Goal: Task Accomplishment & Management: Manage account settings

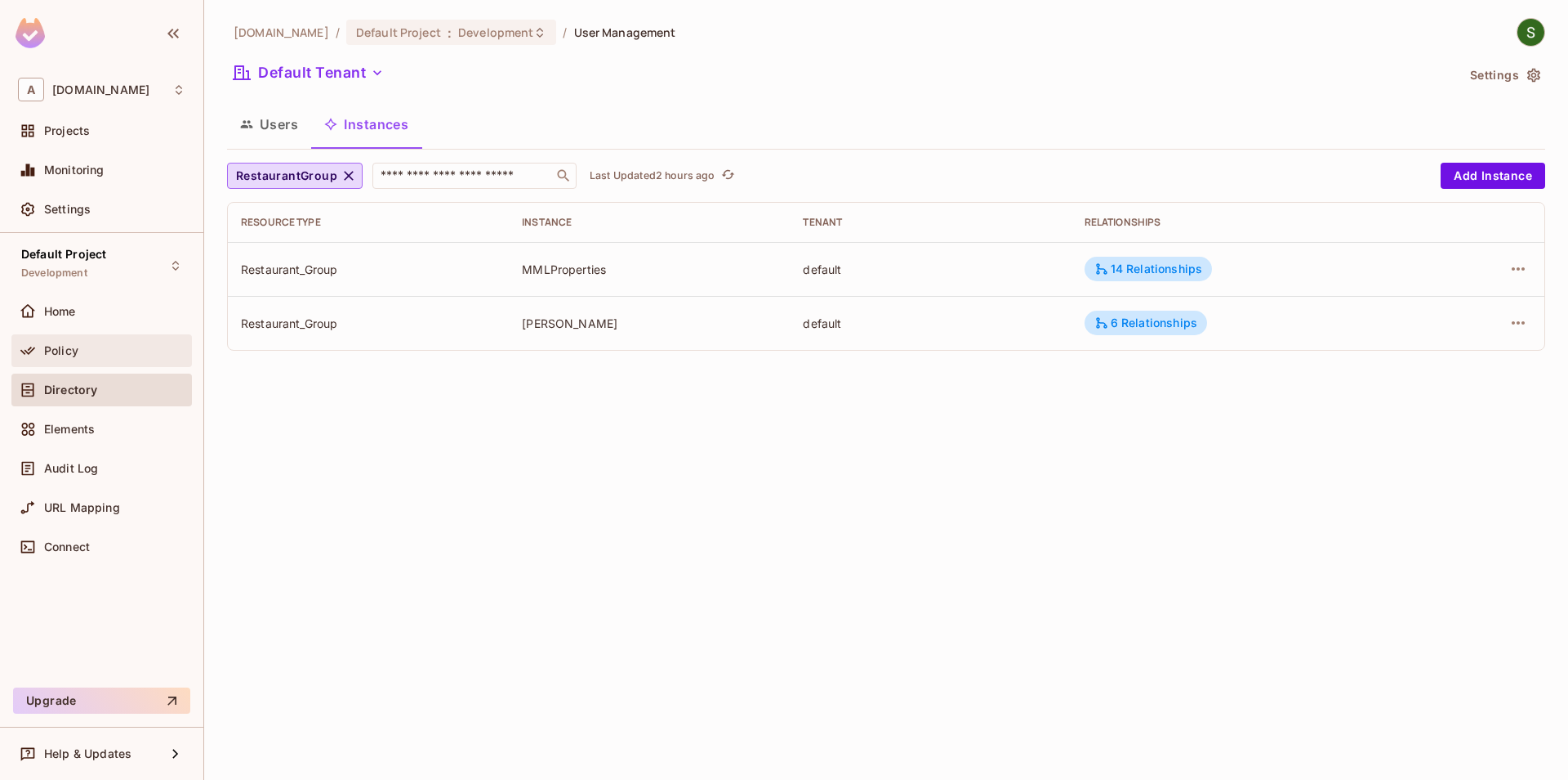
click at [117, 355] on div "Policy" at bounding box center [115, 351] width 141 height 13
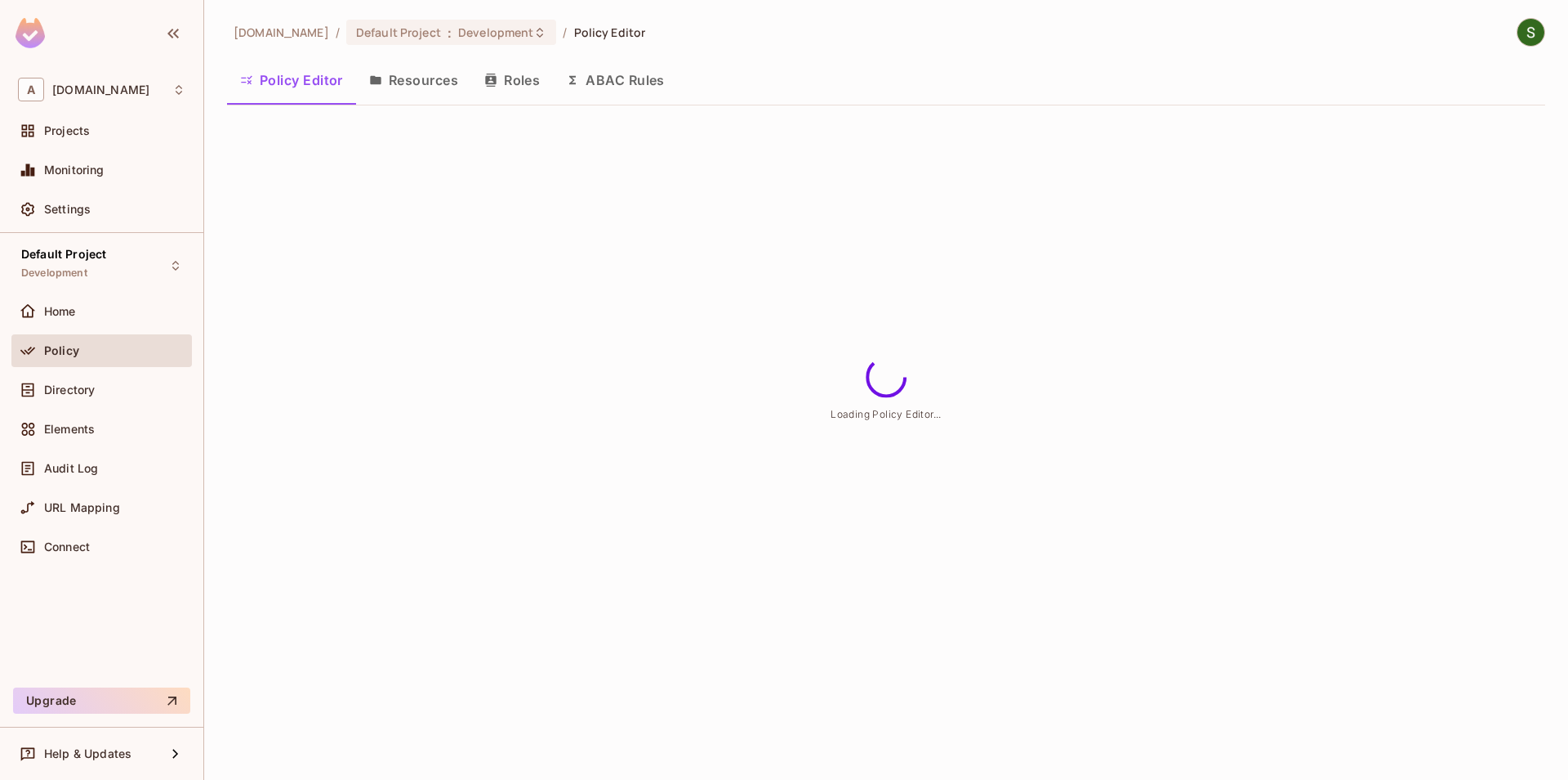
click at [412, 101] on div "Policy Editor Resources Roles ABAC Rules" at bounding box center [886, 82] width 1318 height 45
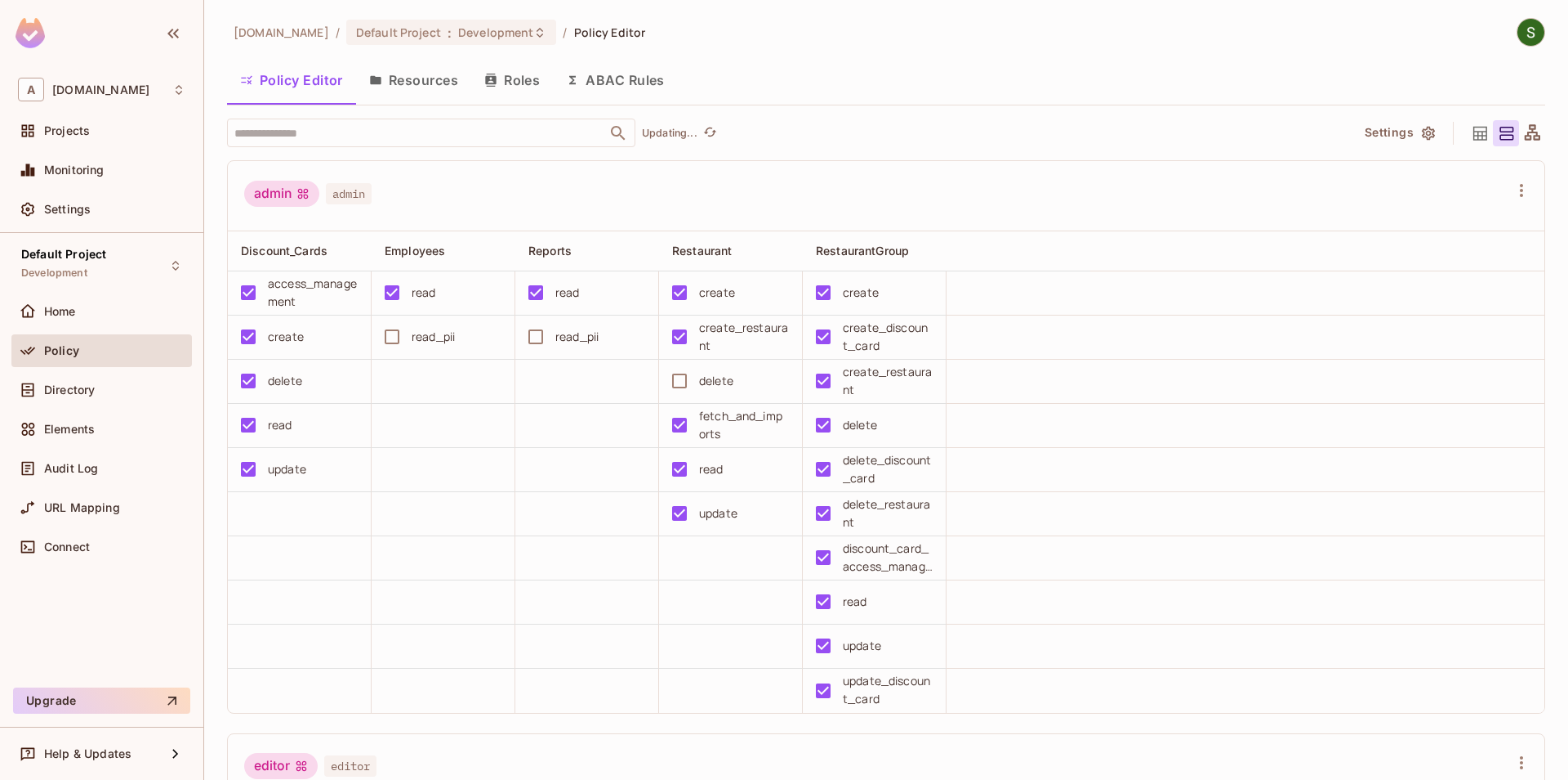
click at [428, 83] on button "Resources" at bounding box center [414, 79] width 115 height 41
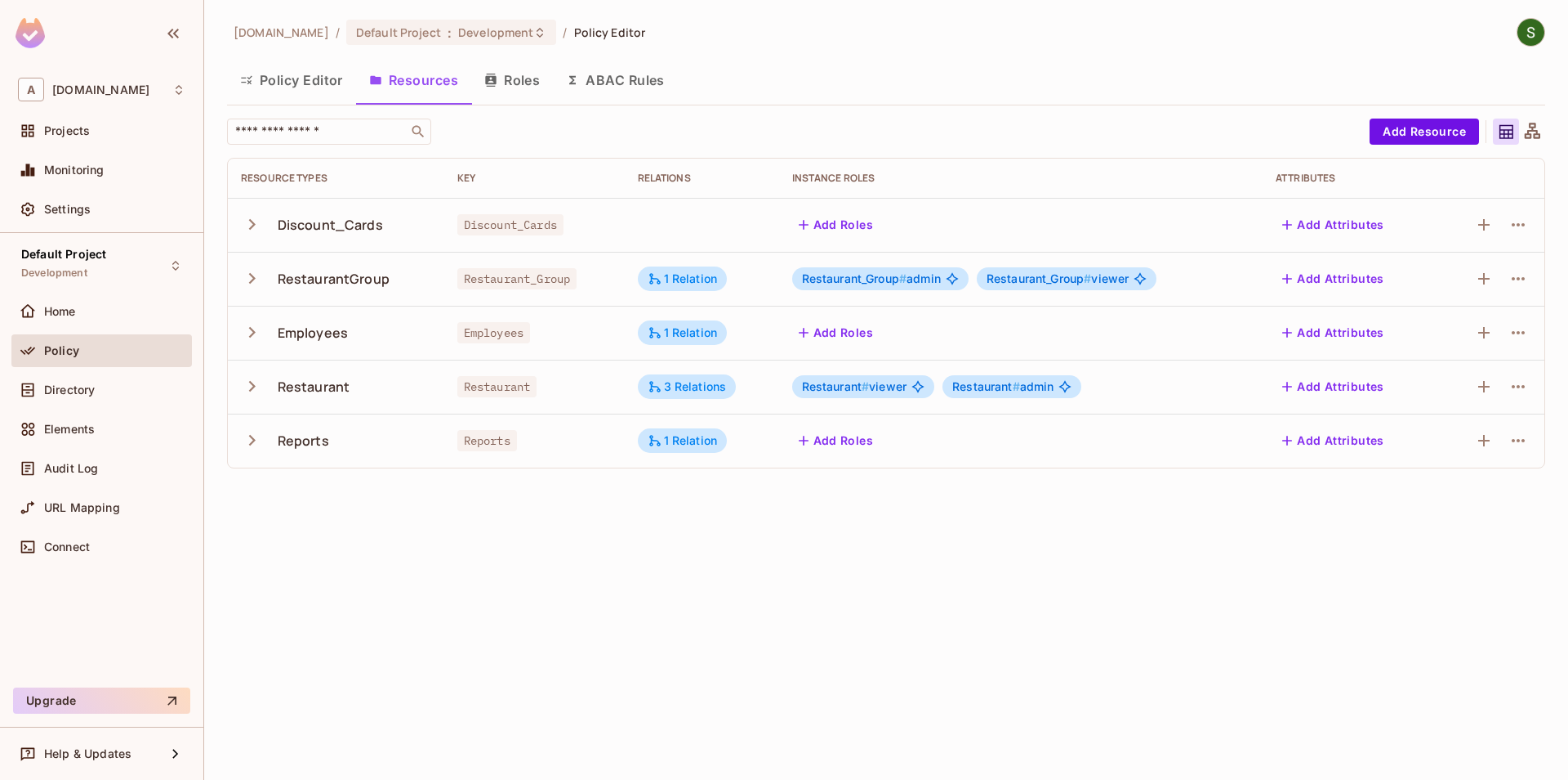
click at [255, 283] on icon "button" at bounding box center [252, 277] width 22 height 22
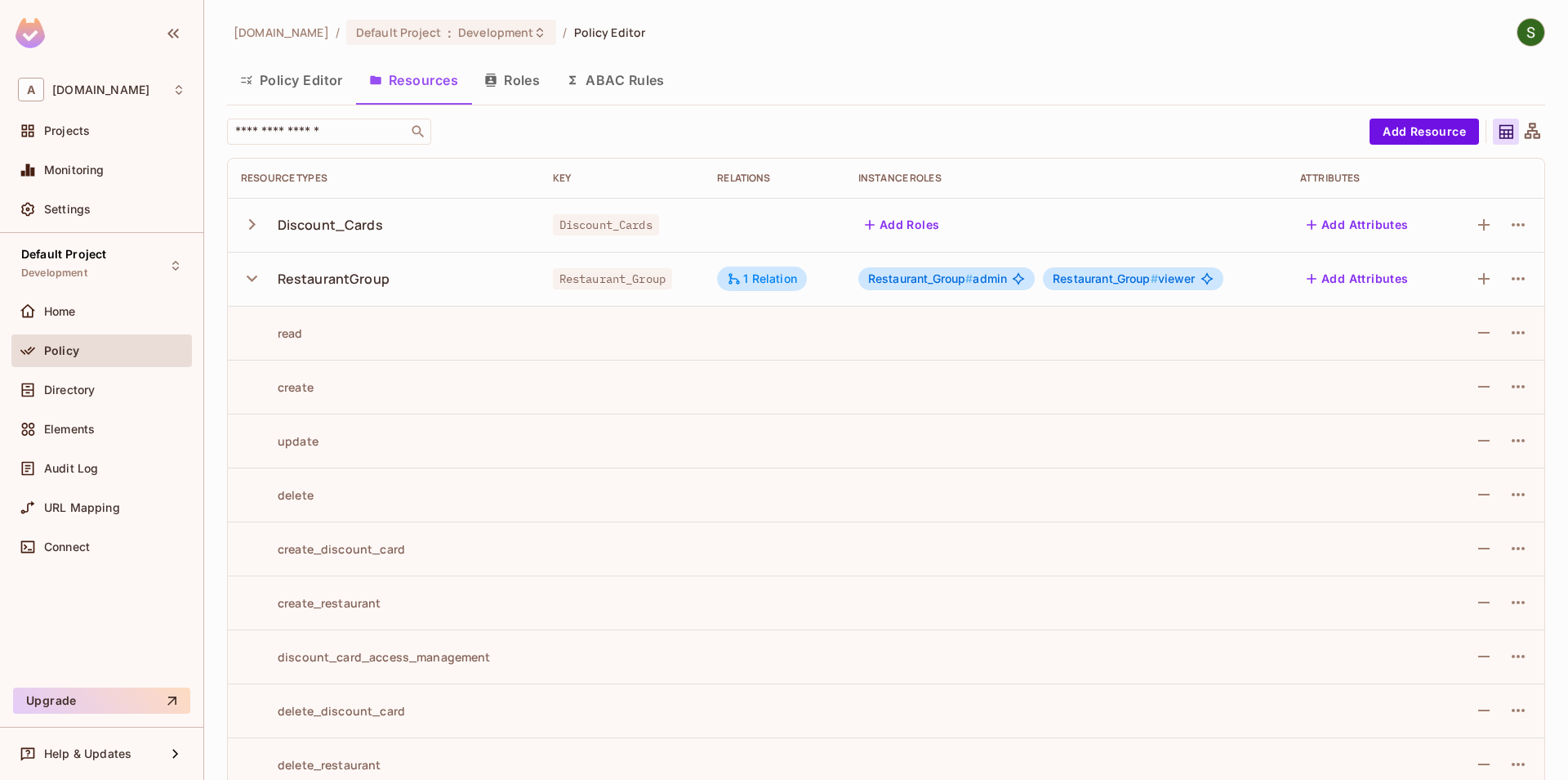
click at [252, 278] on icon "button" at bounding box center [252, 277] width 22 height 22
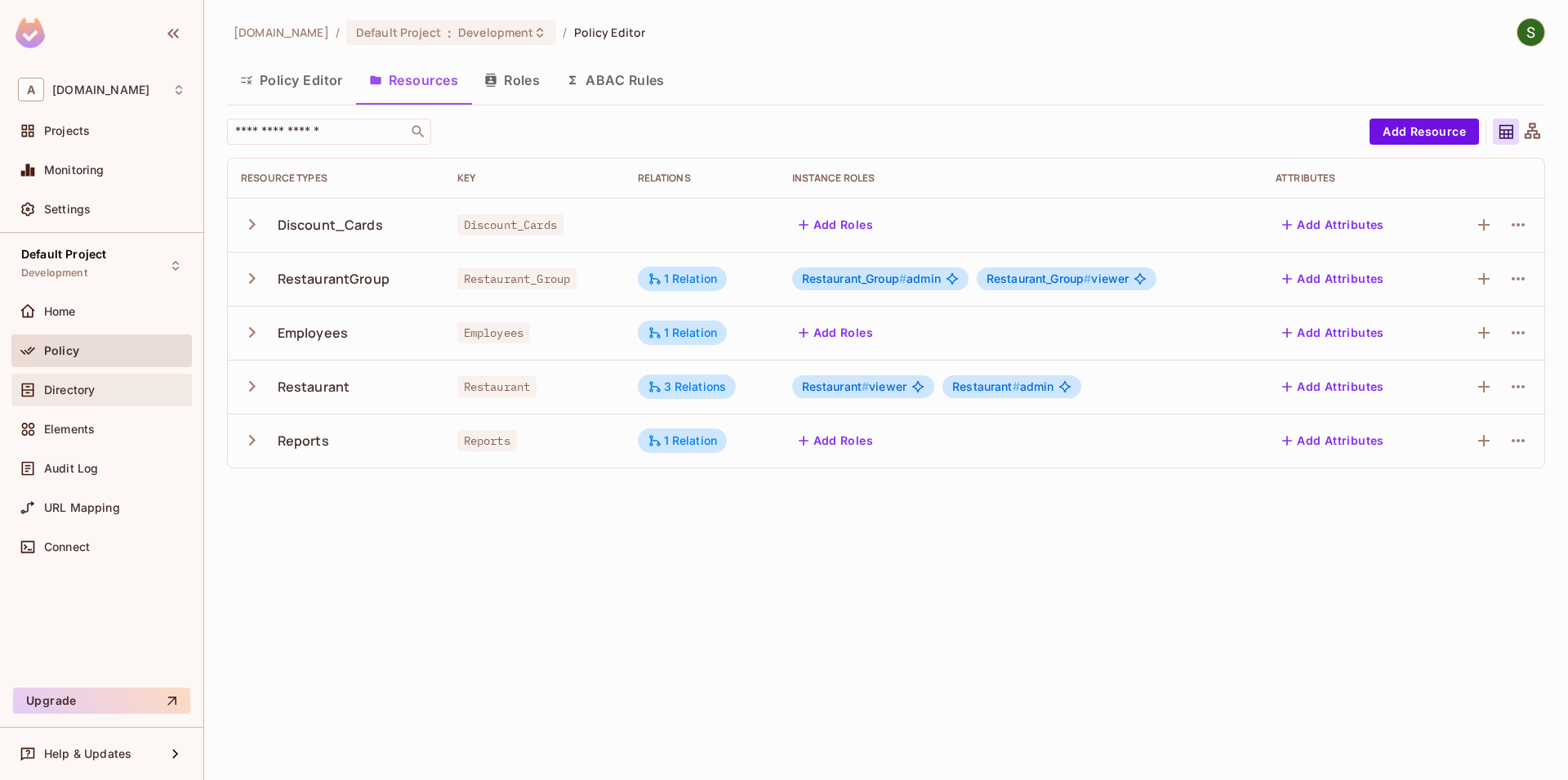
click at [84, 399] on div "Directory" at bounding box center [102, 390] width 168 height 20
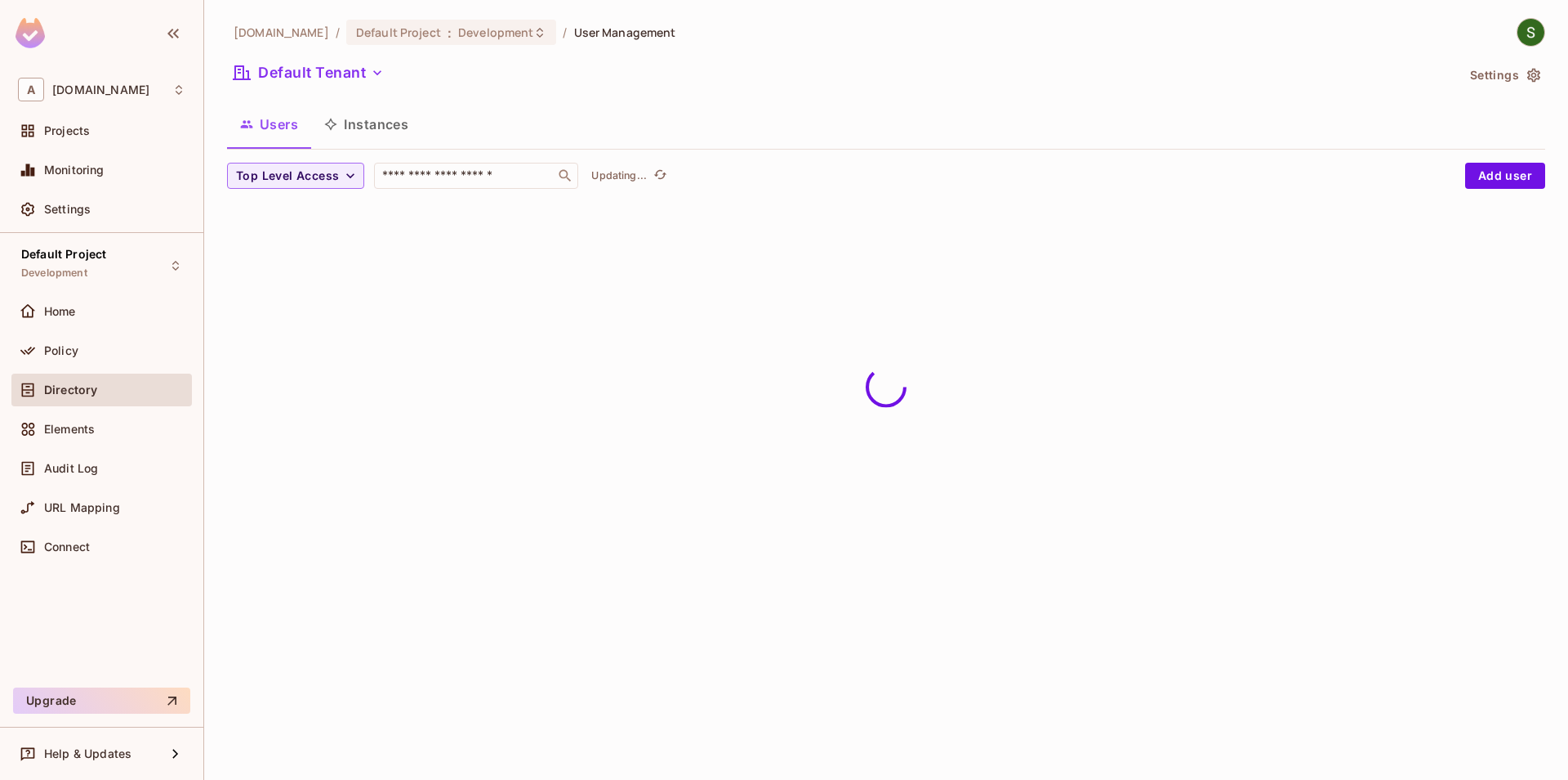
click at [388, 121] on button "Instances" at bounding box center [366, 124] width 110 height 41
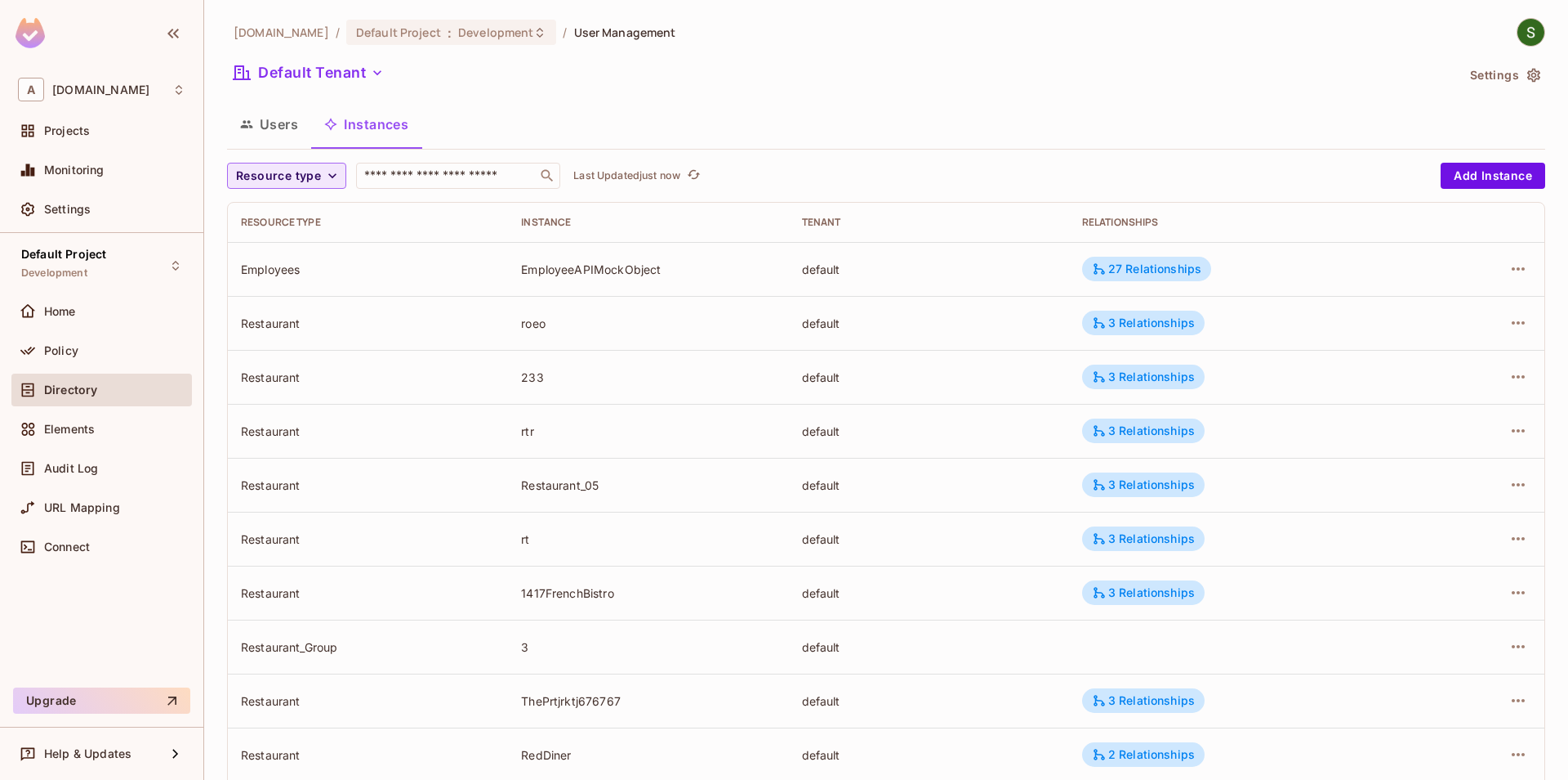
click at [321, 184] on button "Resource type" at bounding box center [287, 175] width 119 height 26
click at [317, 255] on span "RestaurantGroup" at bounding box center [287, 248] width 92 height 15
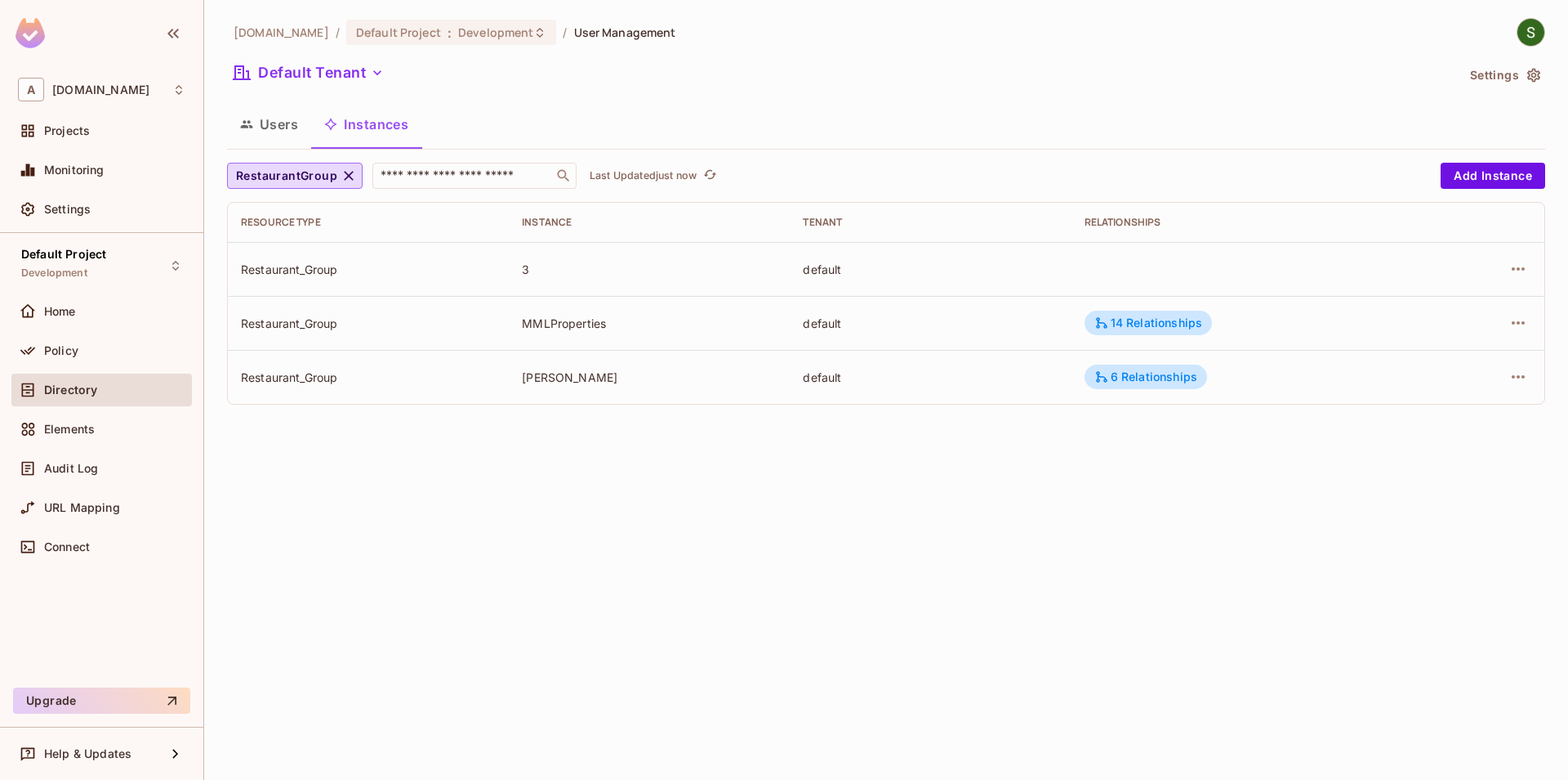
click at [604, 517] on div "[DOMAIN_NAME] / Default Project : Development / User Management Default Tenant …" at bounding box center [886, 390] width 1364 height 780
click at [1506, 269] on button "button" at bounding box center [1519, 269] width 26 height 26
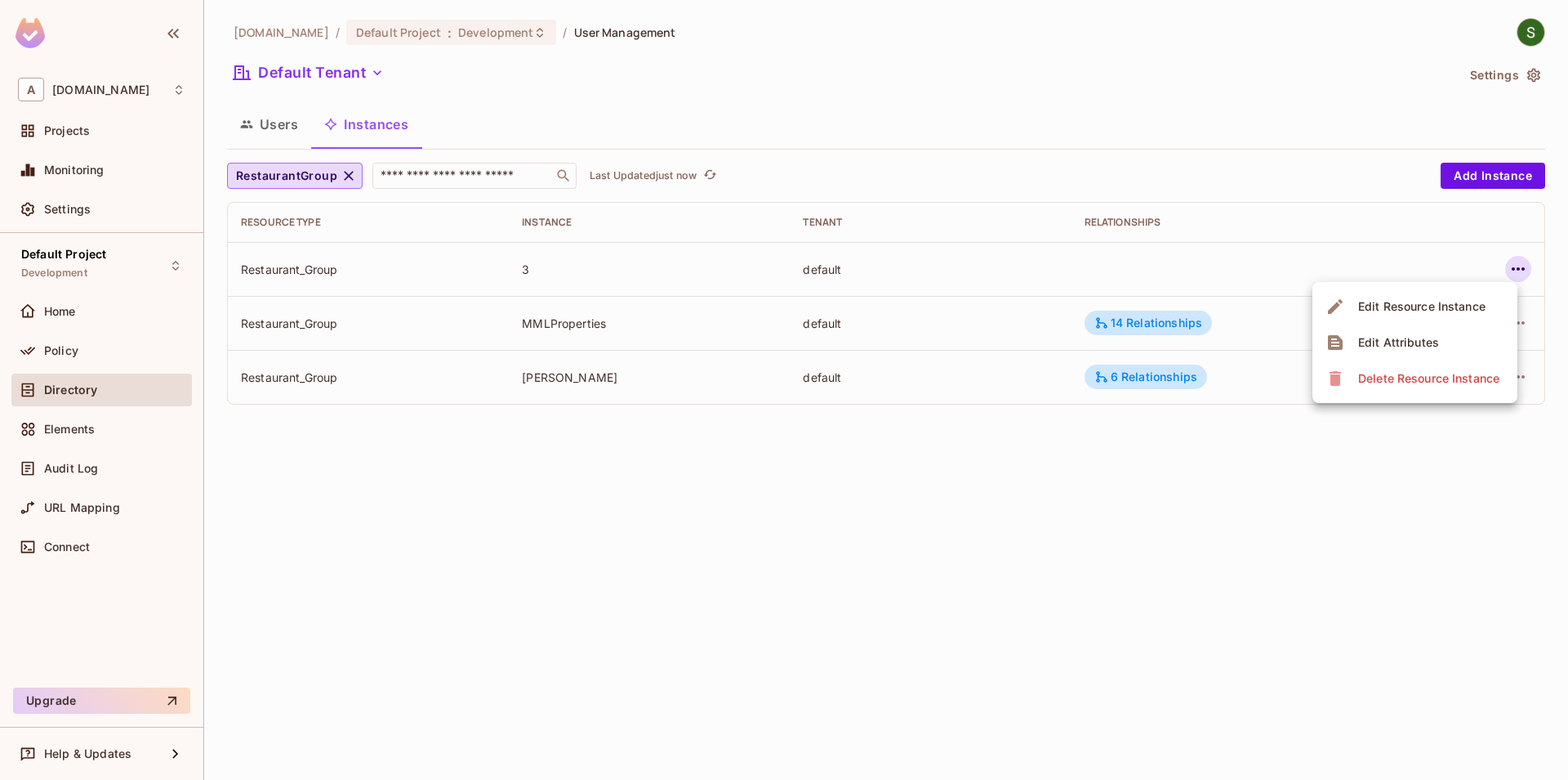
click at [1405, 380] on div "Delete Resource Instance" at bounding box center [1429, 377] width 141 height 16
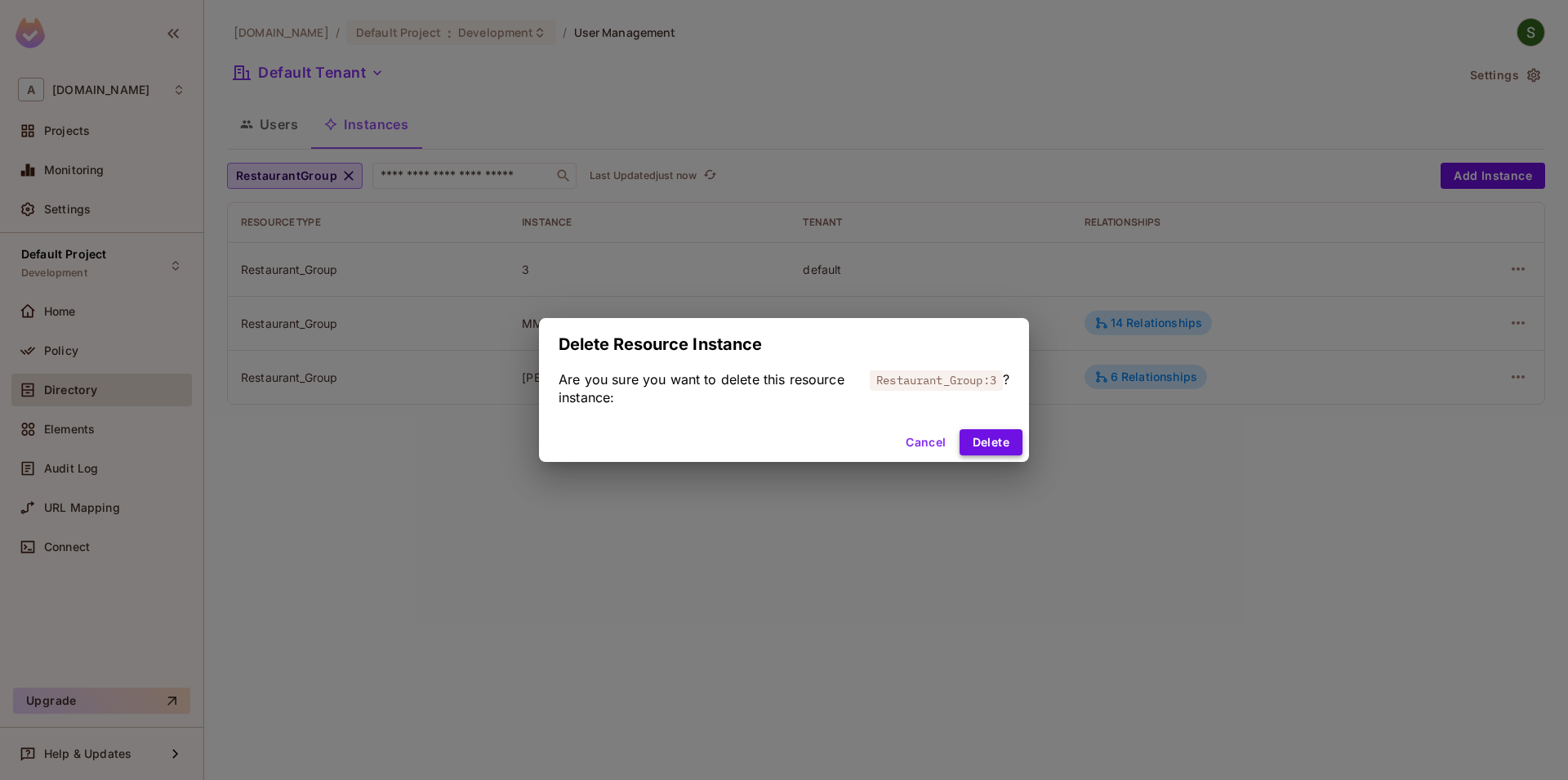
click at [977, 444] on button "Delete" at bounding box center [991, 442] width 63 height 26
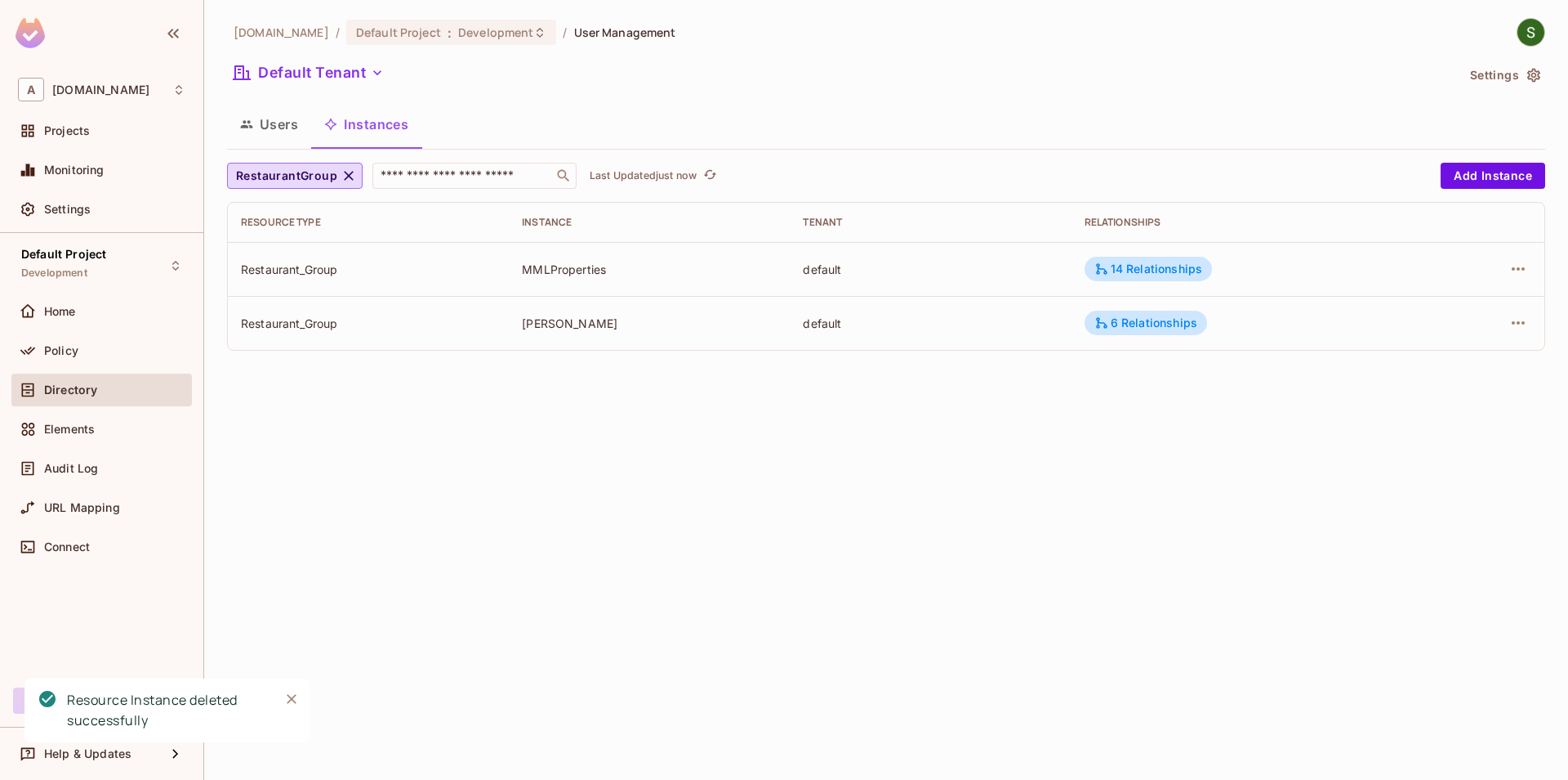
click at [916, 609] on div "[DOMAIN_NAME] / Default Project : Development / User Management Default Tenant …" at bounding box center [886, 390] width 1364 height 780
click at [293, 702] on icon "Close" at bounding box center [291, 698] width 16 height 16
click at [733, 177] on icon "refresh" at bounding box center [730, 174] width 14 height 14
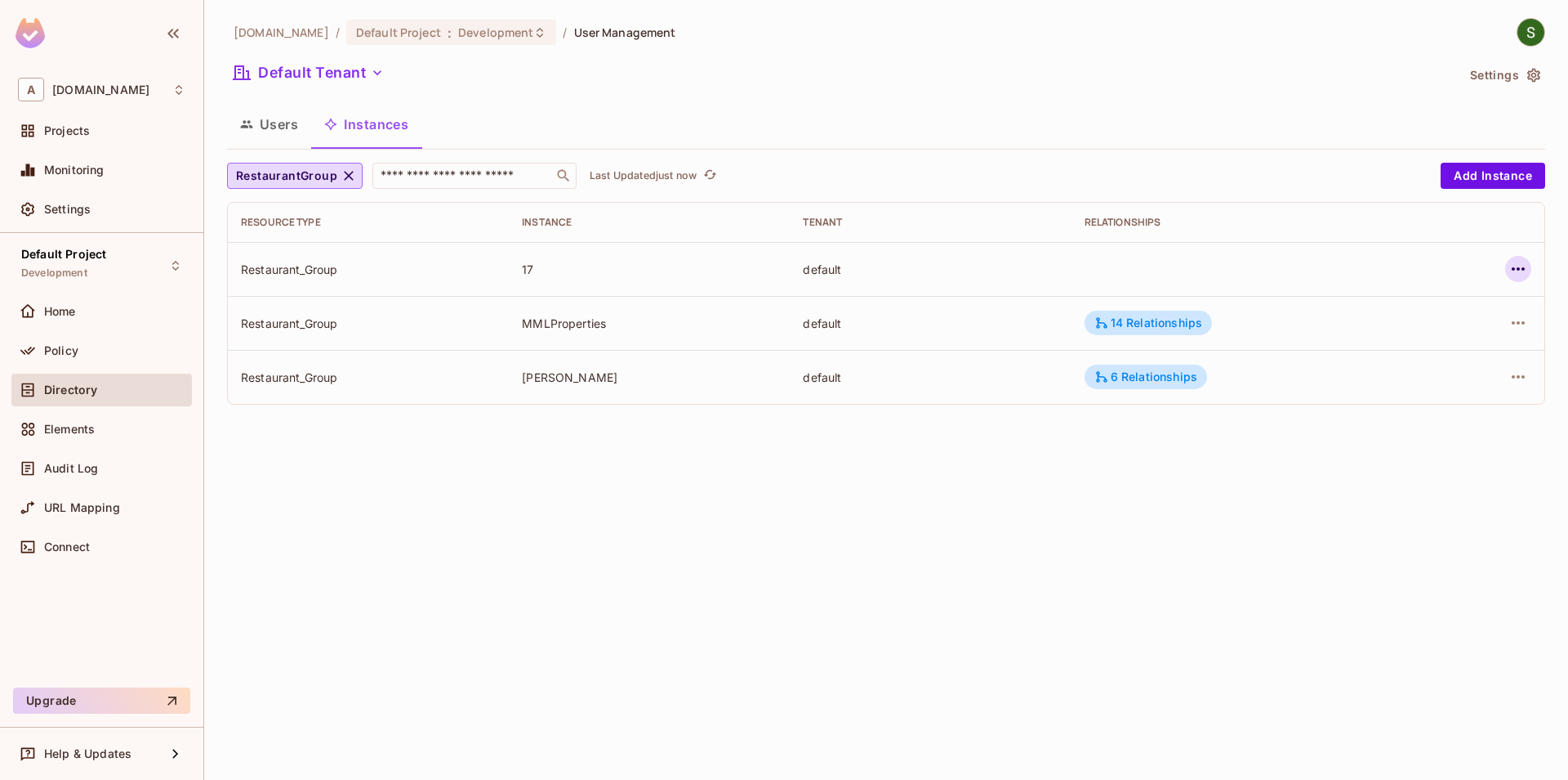
click at [1522, 269] on icon "button" at bounding box center [1519, 268] width 13 height 3
click at [1361, 338] on div "Edit Attributes" at bounding box center [1399, 341] width 81 height 16
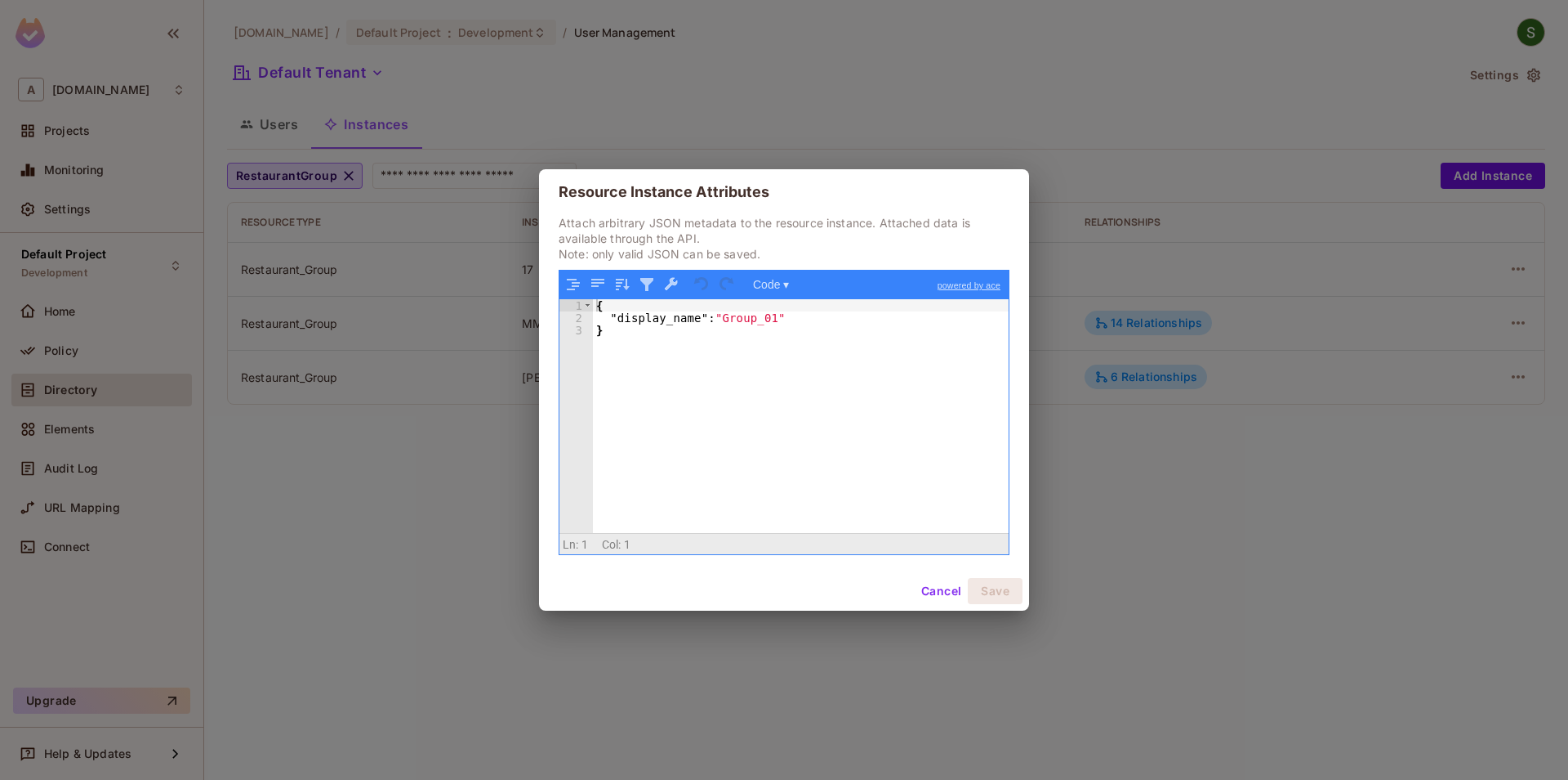
click at [928, 596] on button "Cancel" at bounding box center [941, 591] width 53 height 26
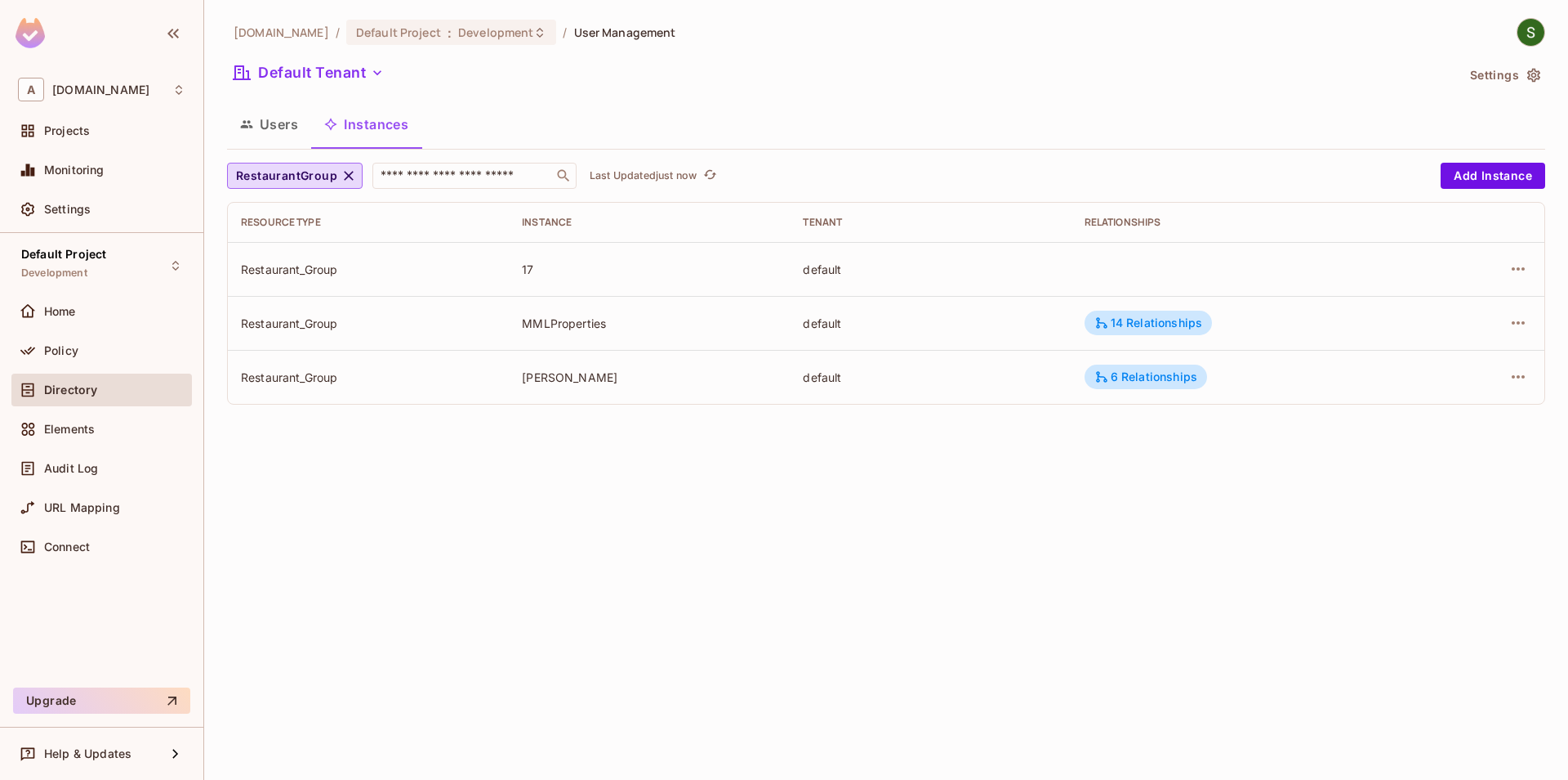
click at [771, 674] on div "[DOMAIN_NAME] / Default Project : Development / User Management Default Tenant …" at bounding box center [886, 390] width 1364 height 780
click at [63, 345] on span "Policy" at bounding box center [61, 351] width 34 height 13
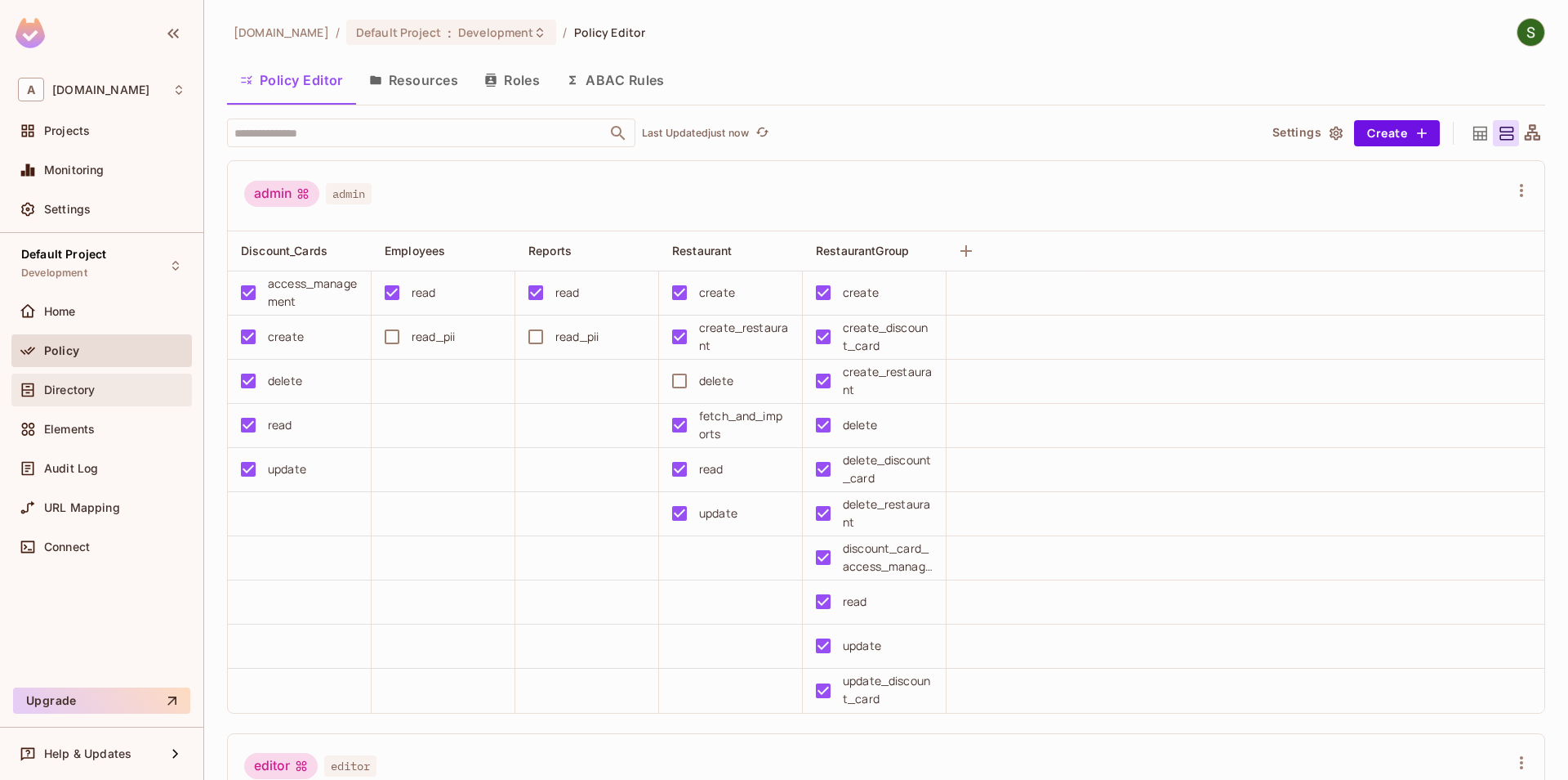
click at [155, 398] on div "Directory" at bounding box center [102, 390] width 168 height 20
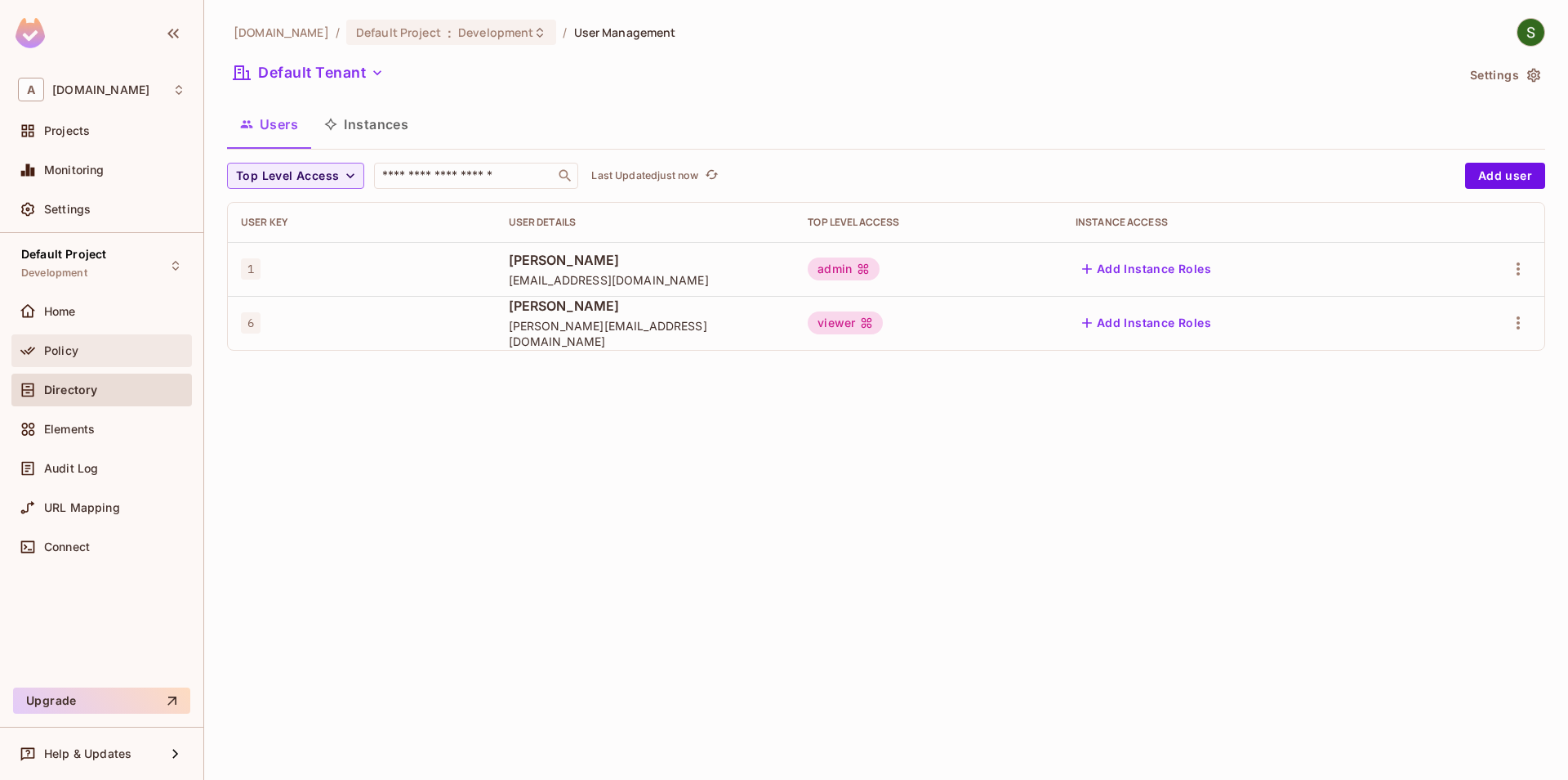
click at [90, 363] on div "Policy" at bounding box center [101, 350] width 180 height 33
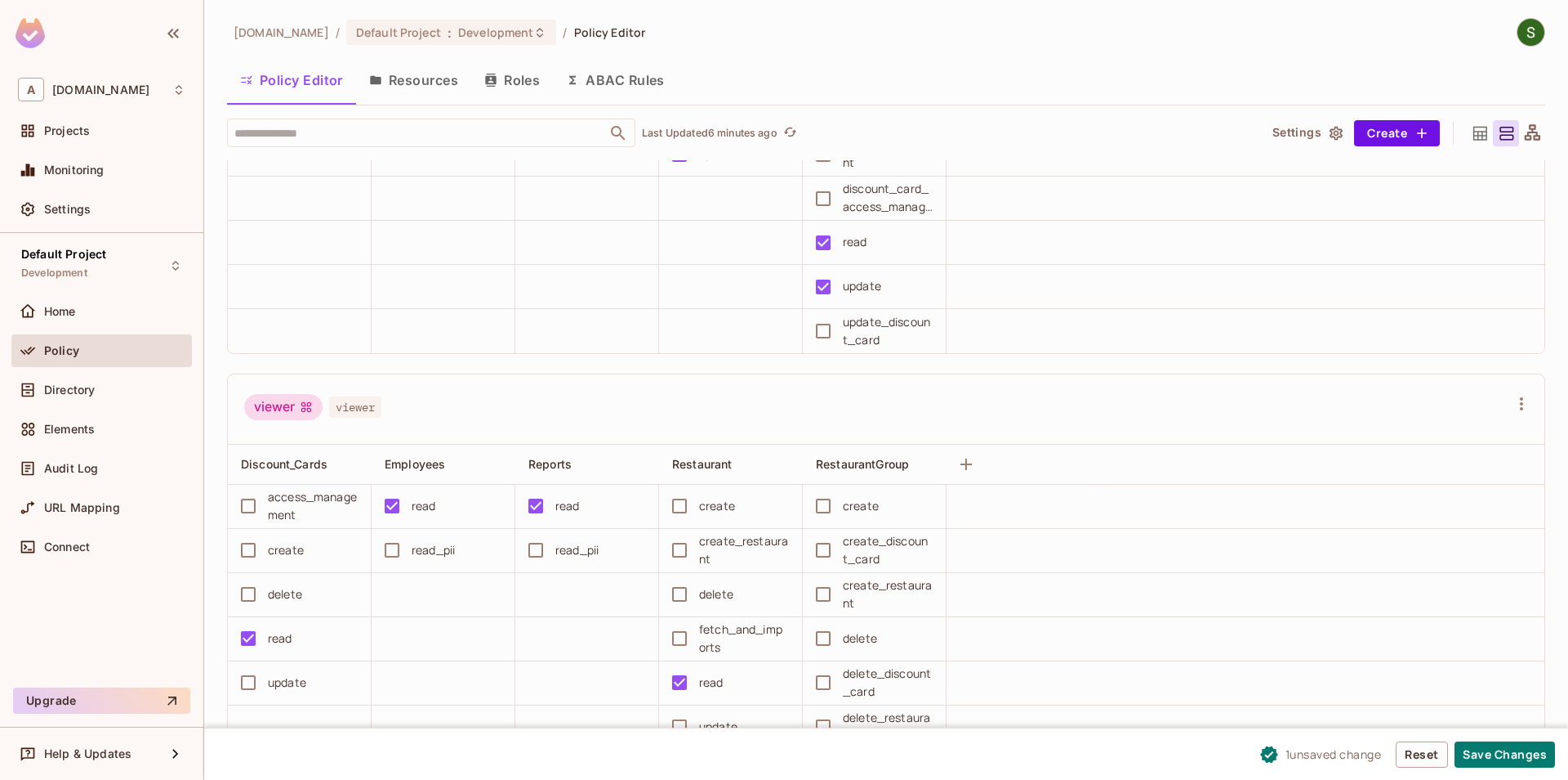
scroll to position [1211, 0]
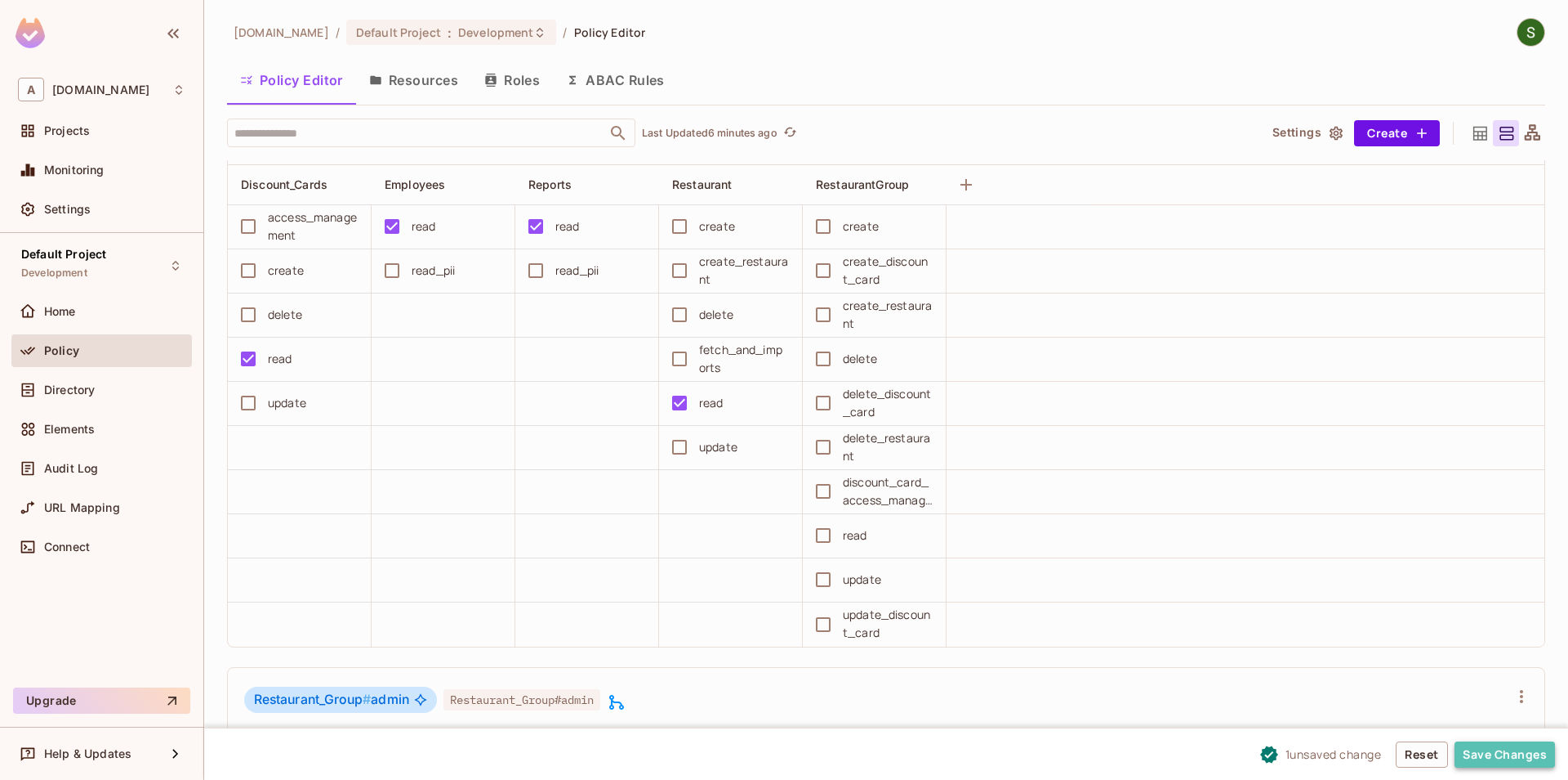
click at [1493, 761] on button "Save Changes" at bounding box center [1505, 755] width 101 height 26
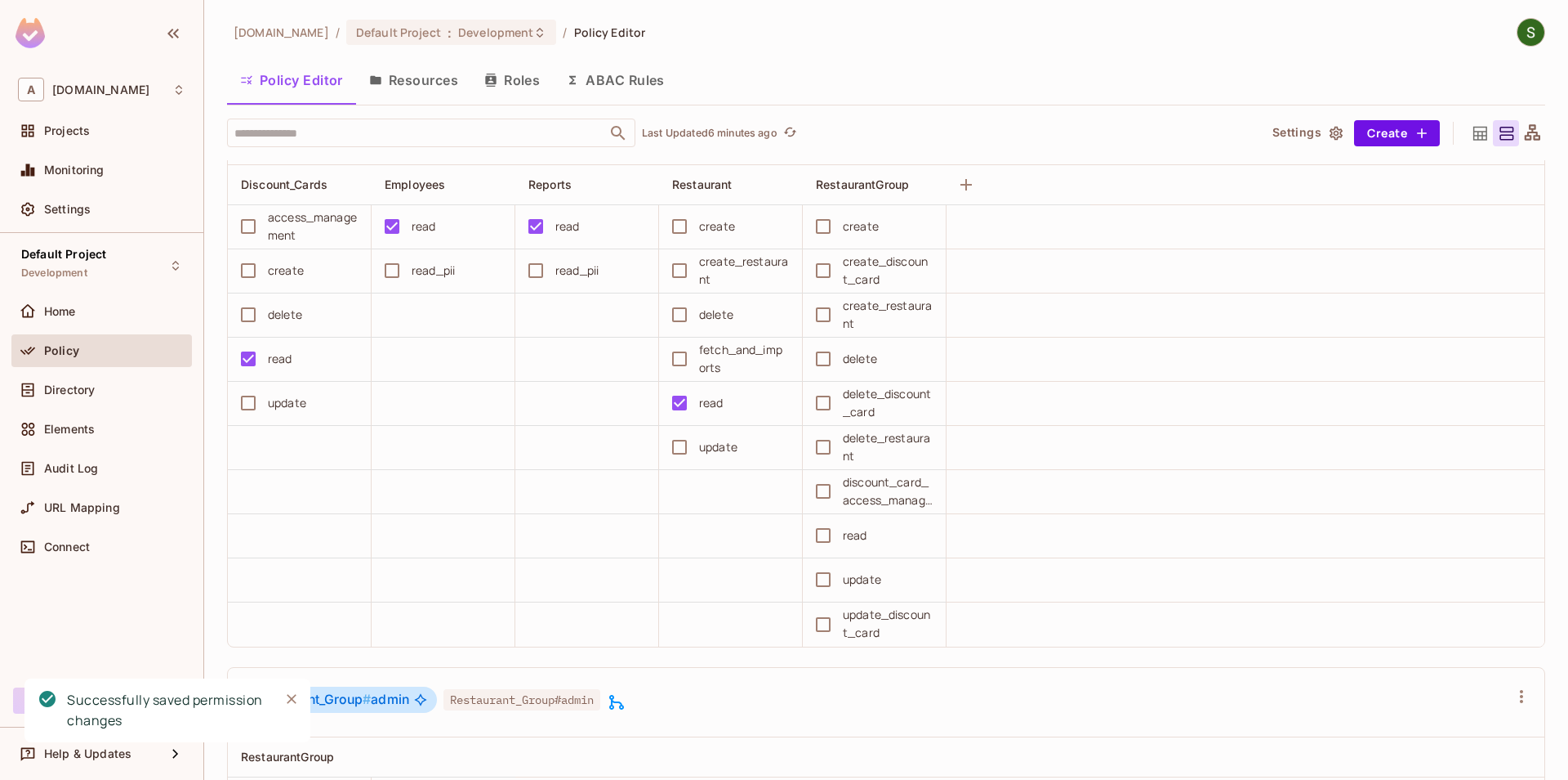
click at [300, 695] on button "Close" at bounding box center [291, 699] width 25 height 25
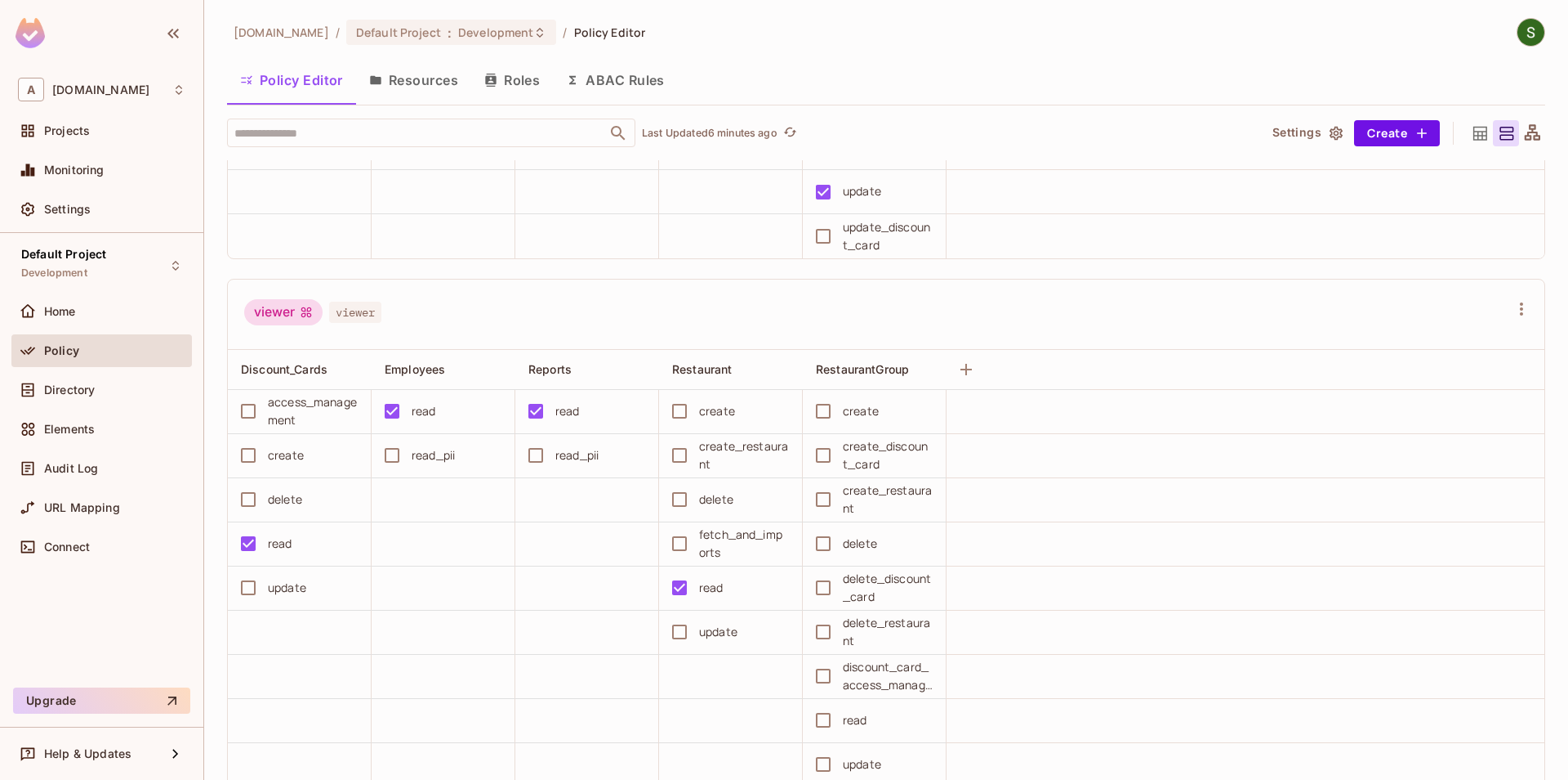
scroll to position [1024, 0]
click at [101, 401] on div "Directory" at bounding box center [101, 390] width 180 height 33
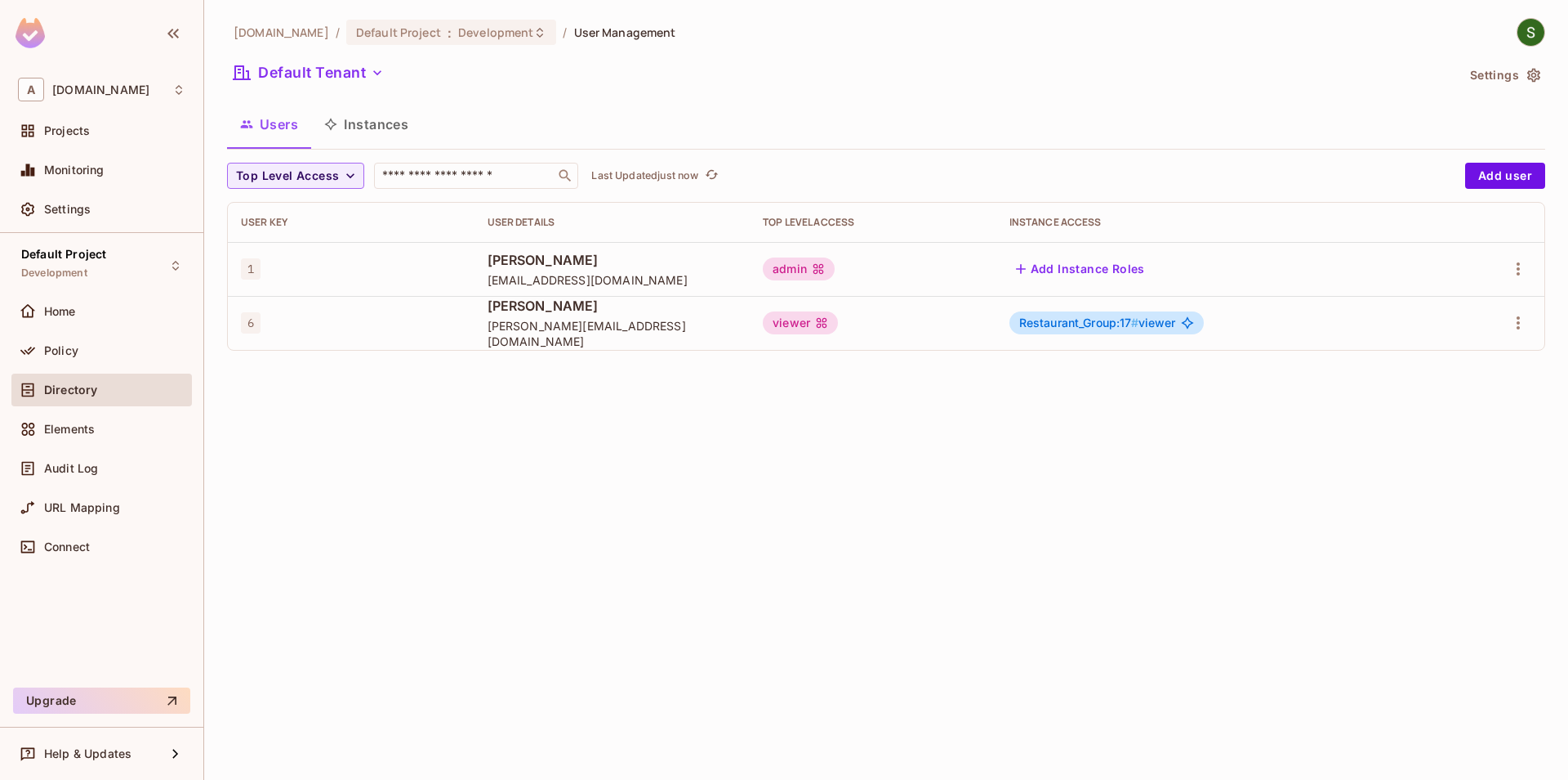
click at [380, 120] on button "Instances" at bounding box center [366, 124] width 110 height 41
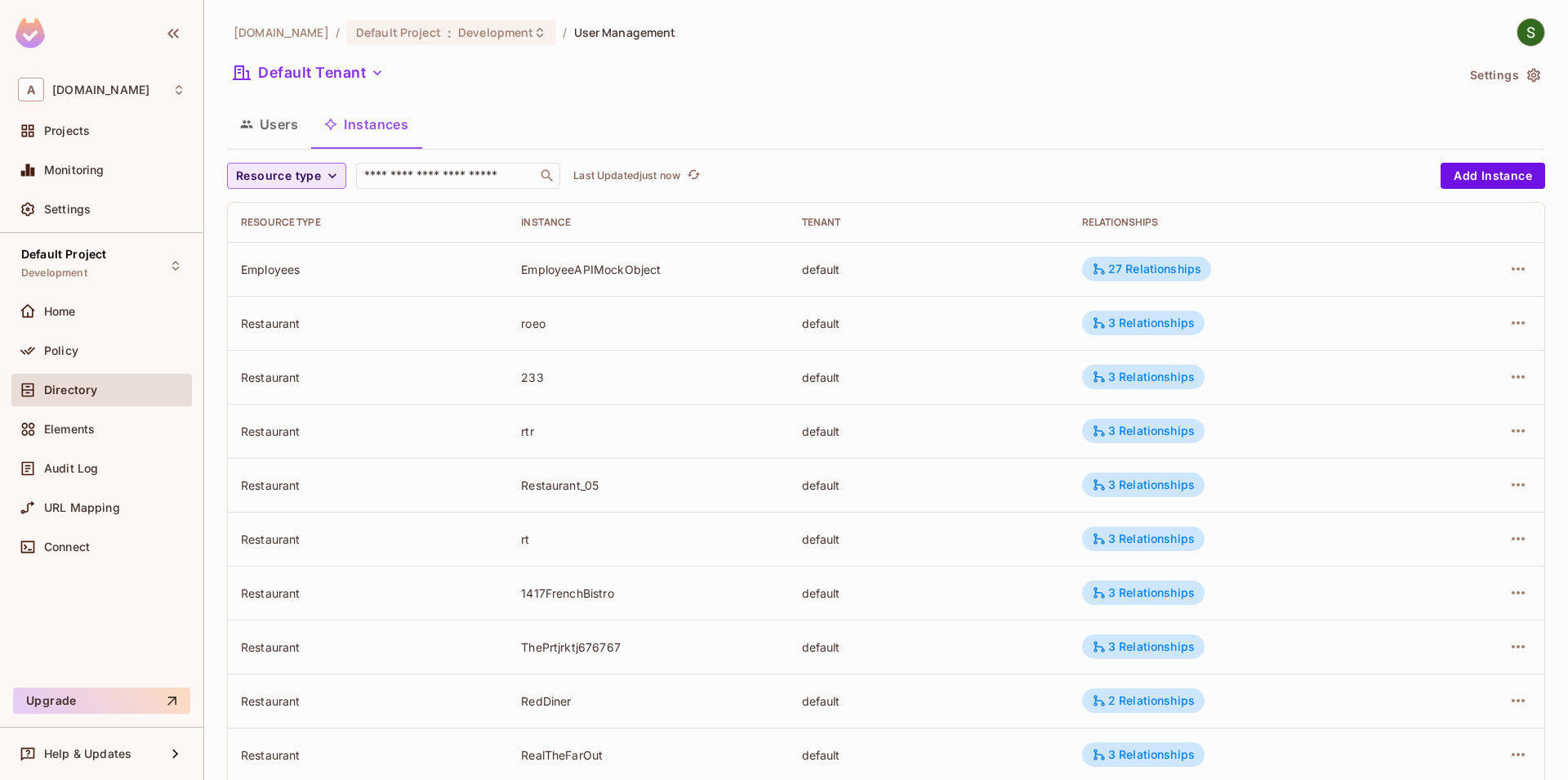
click at [338, 185] on button "Resource type" at bounding box center [287, 175] width 119 height 26
click at [331, 257] on li "RestaurantGroup" at bounding box center [287, 247] width 119 height 35
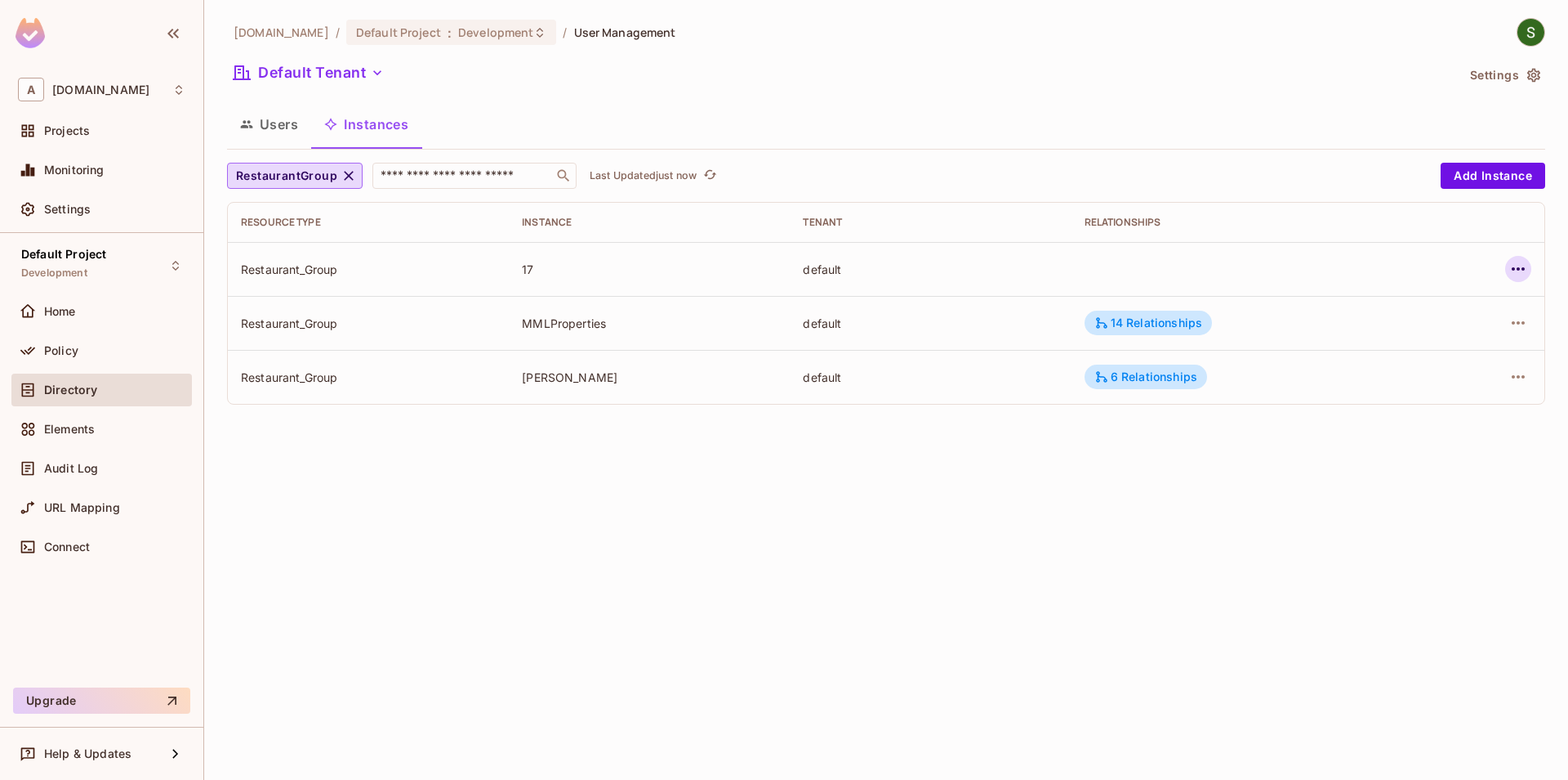
click at [1511, 266] on icon "button" at bounding box center [1518, 269] width 20 height 20
click at [1213, 537] on div at bounding box center [784, 390] width 1568 height 780
click at [1533, 268] on td at bounding box center [1484, 268] width 120 height 54
click at [1507, 273] on button "button" at bounding box center [1519, 269] width 26 height 26
click at [1175, 617] on div at bounding box center [784, 390] width 1568 height 780
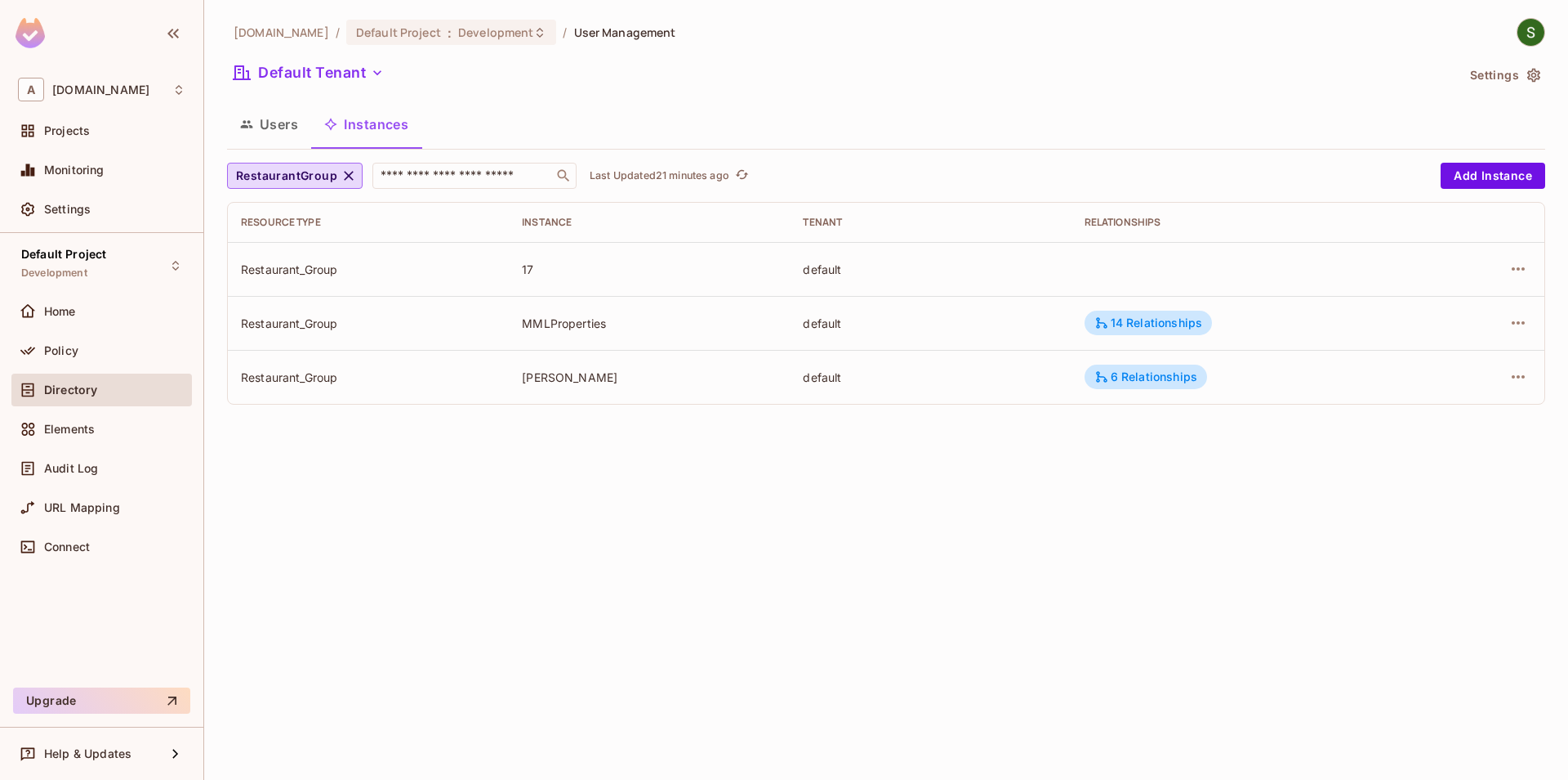
click at [131, 370] on div "Policy" at bounding box center [101, 354] width 180 height 40
click at [134, 346] on div "Policy" at bounding box center [115, 351] width 141 height 13
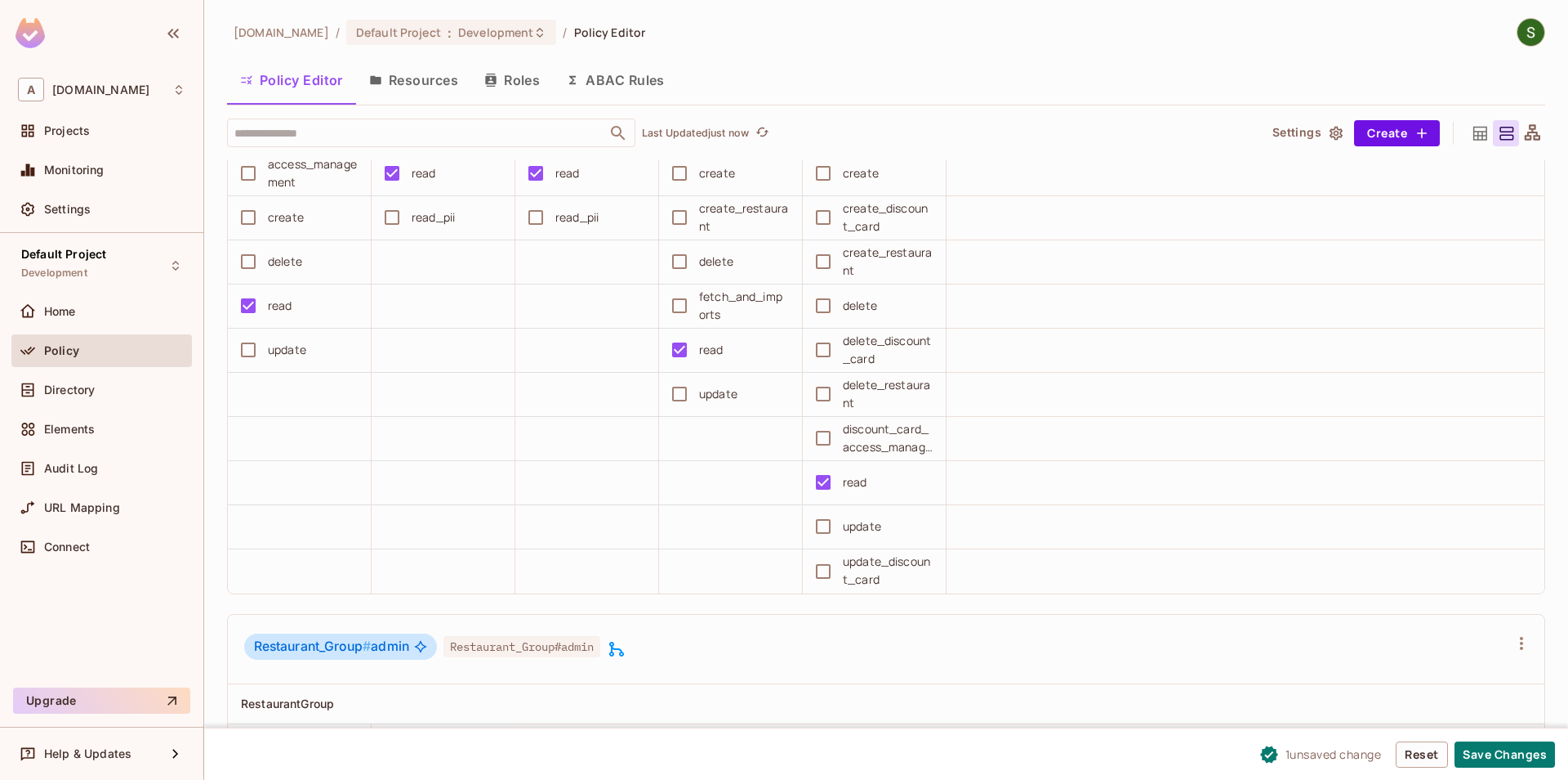
scroll to position [1211, 0]
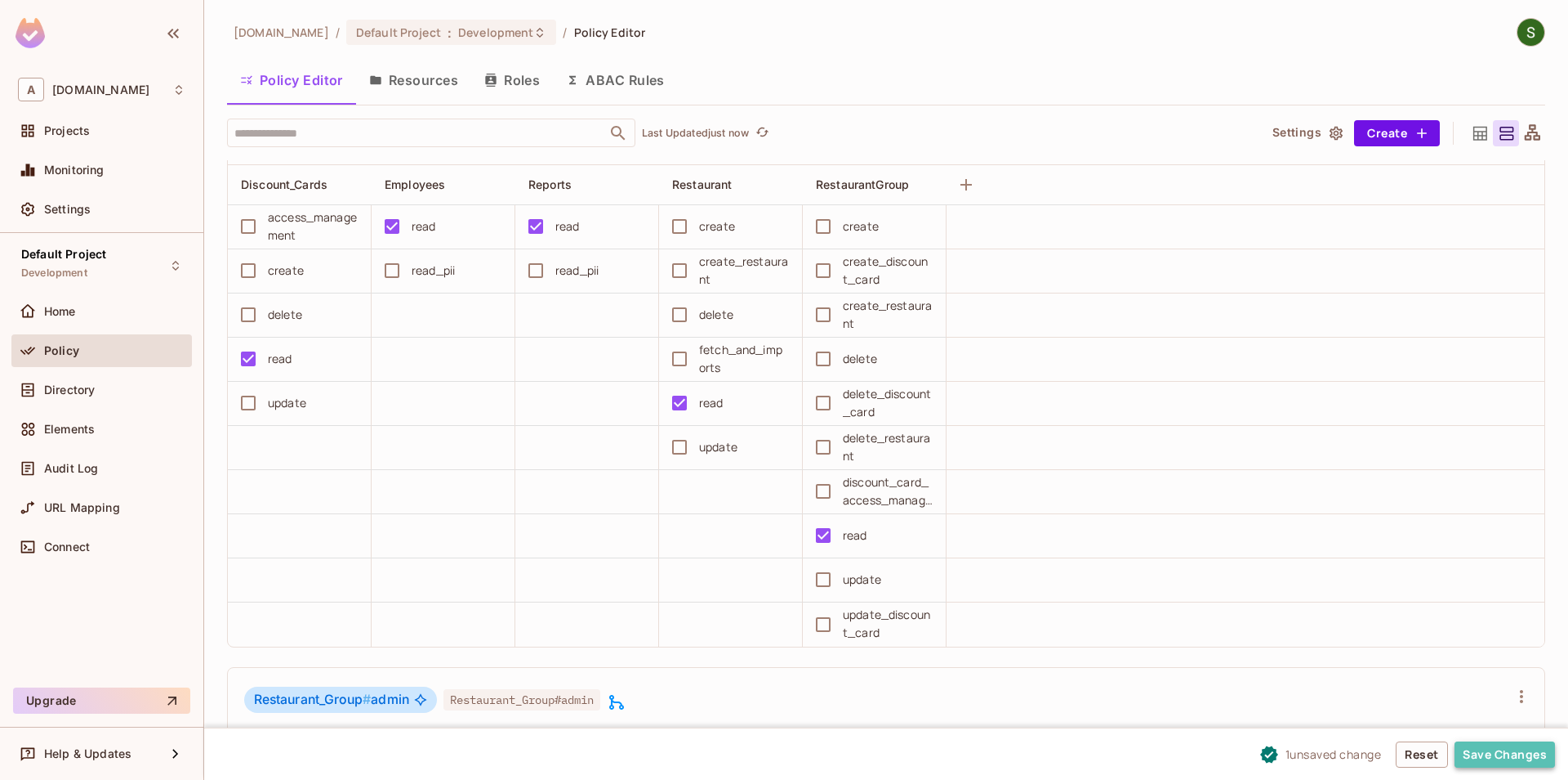
click at [1494, 746] on button "Save Changes" at bounding box center [1505, 755] width 101 height 26
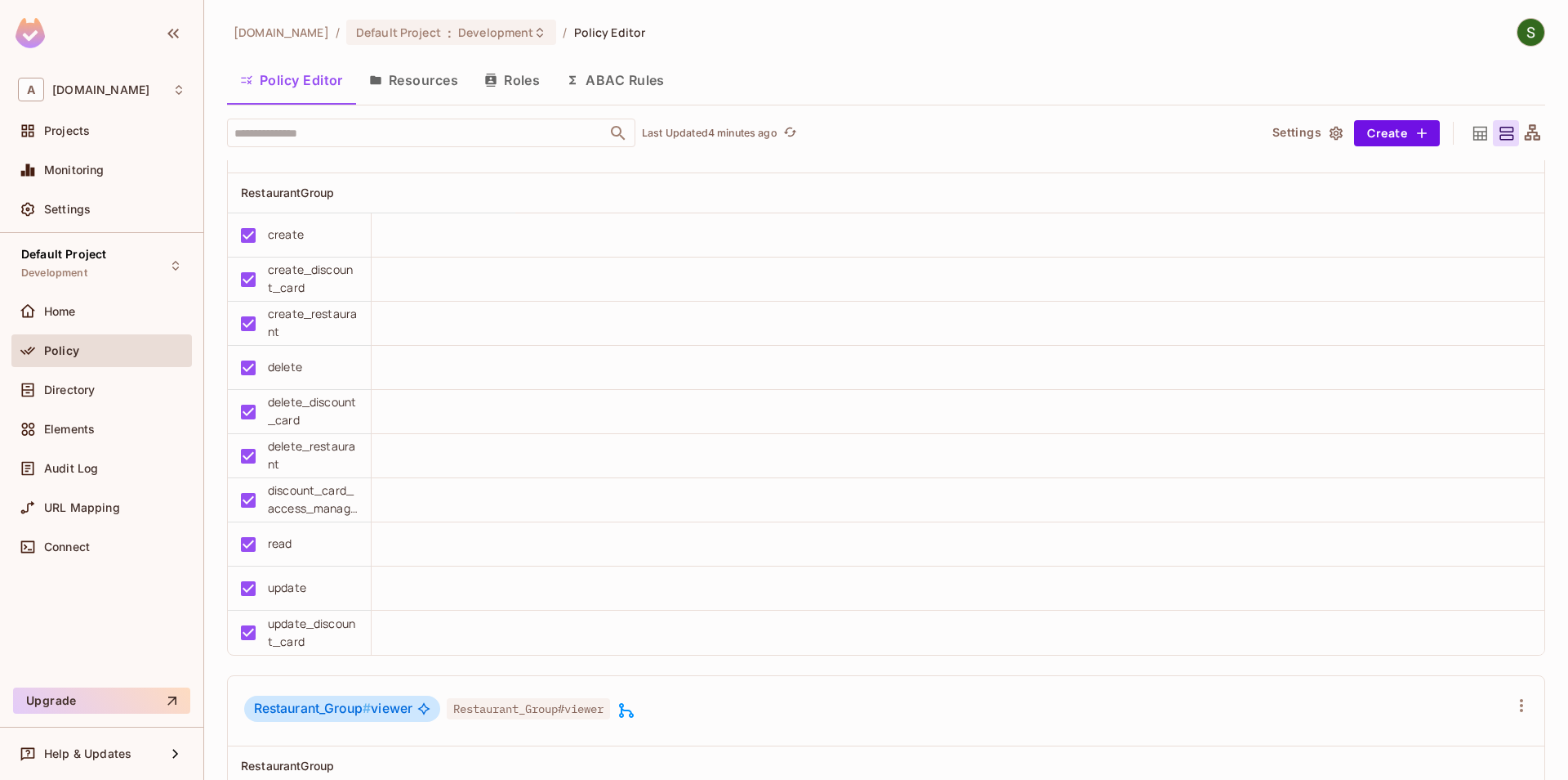
scroll to position [1770, 0]
